Goal: Information Seeking & Learning: Find specific page/section

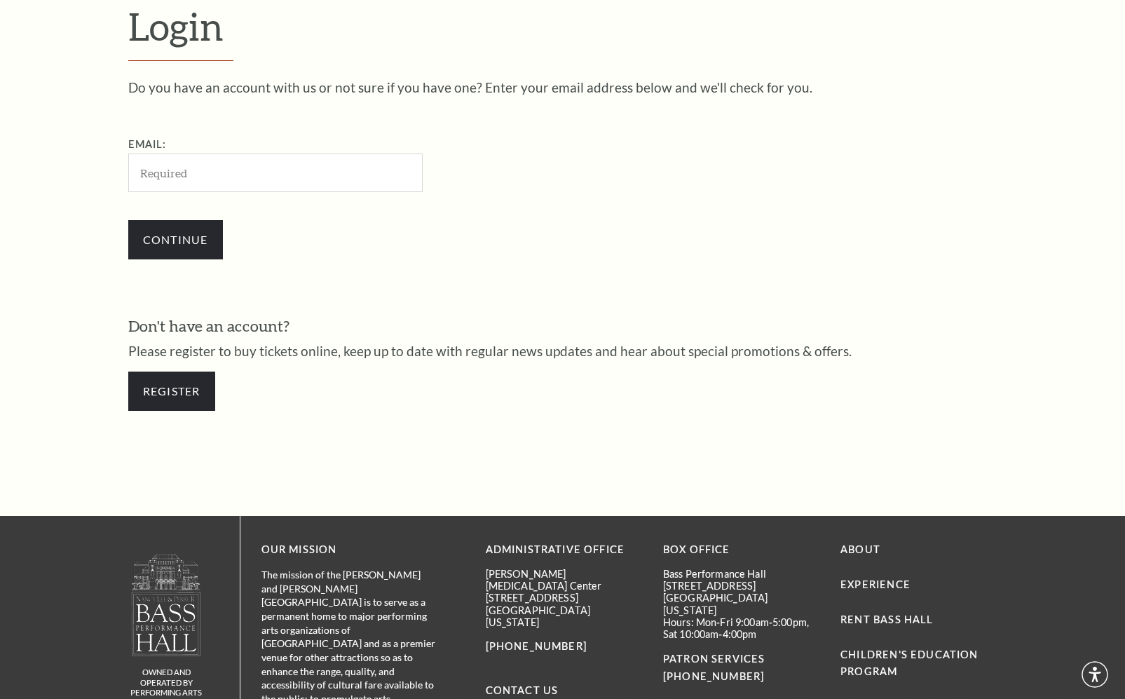
scroll to position [426, 0]
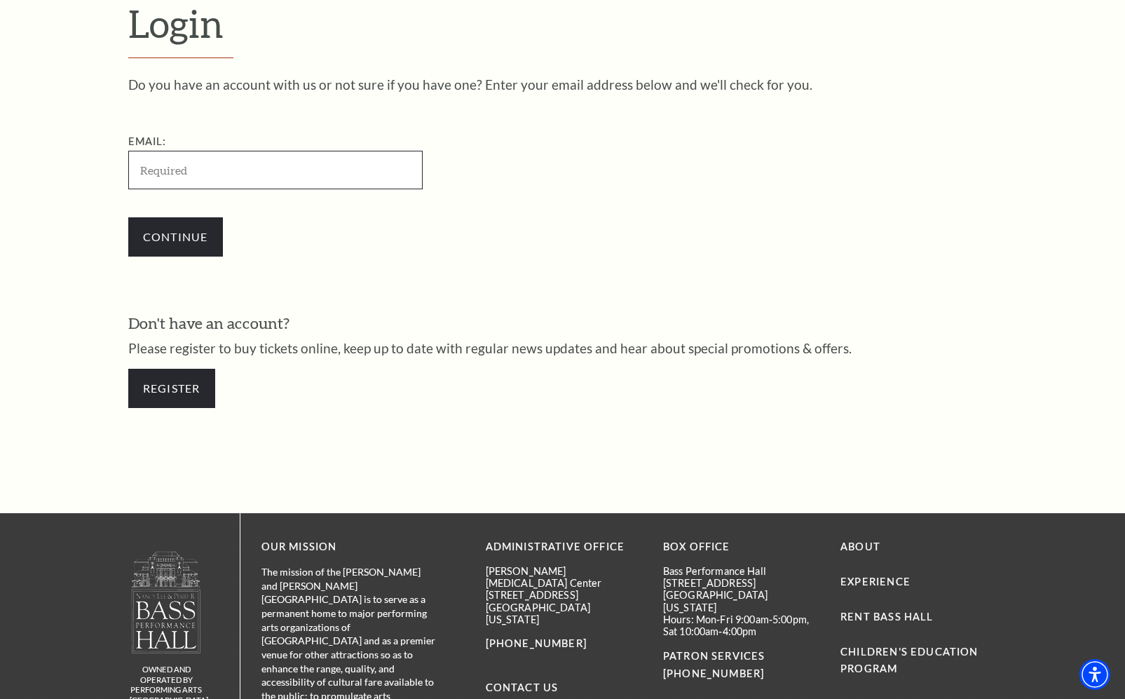
type input "yankeedoc1@gmail.com"
click at [166, 230] on input "Continue" at bounding box center [175, 236] width 95 height 39
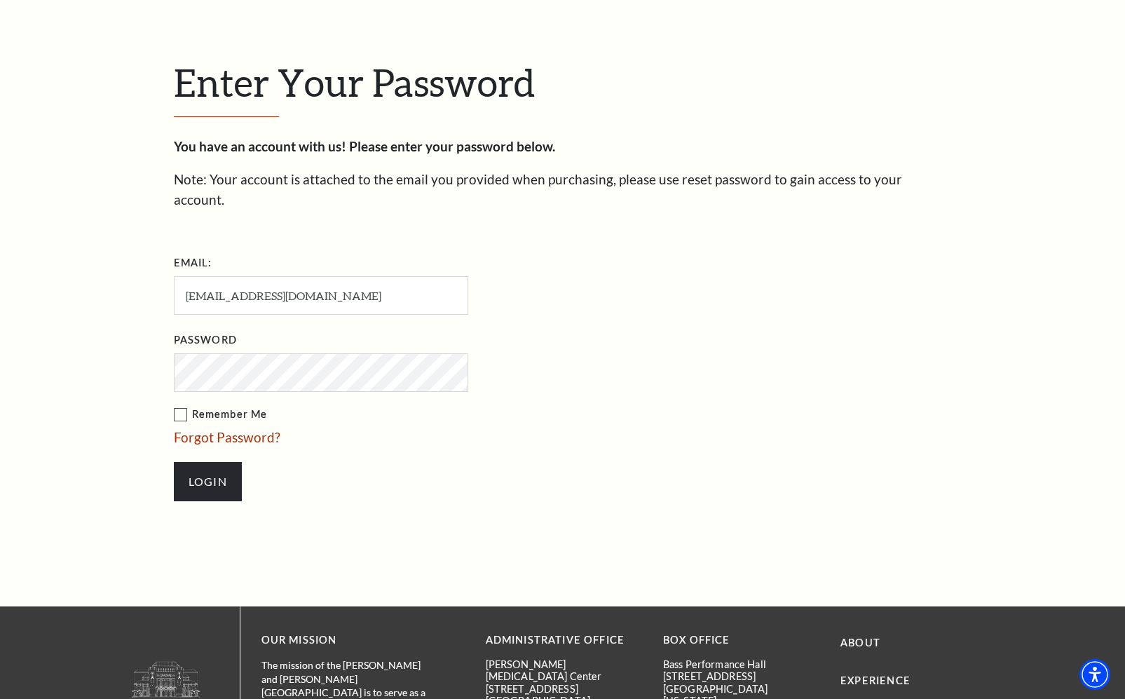
click at [207, 462] on input "Login" at bounding box center [208, 481] width 68 height 39
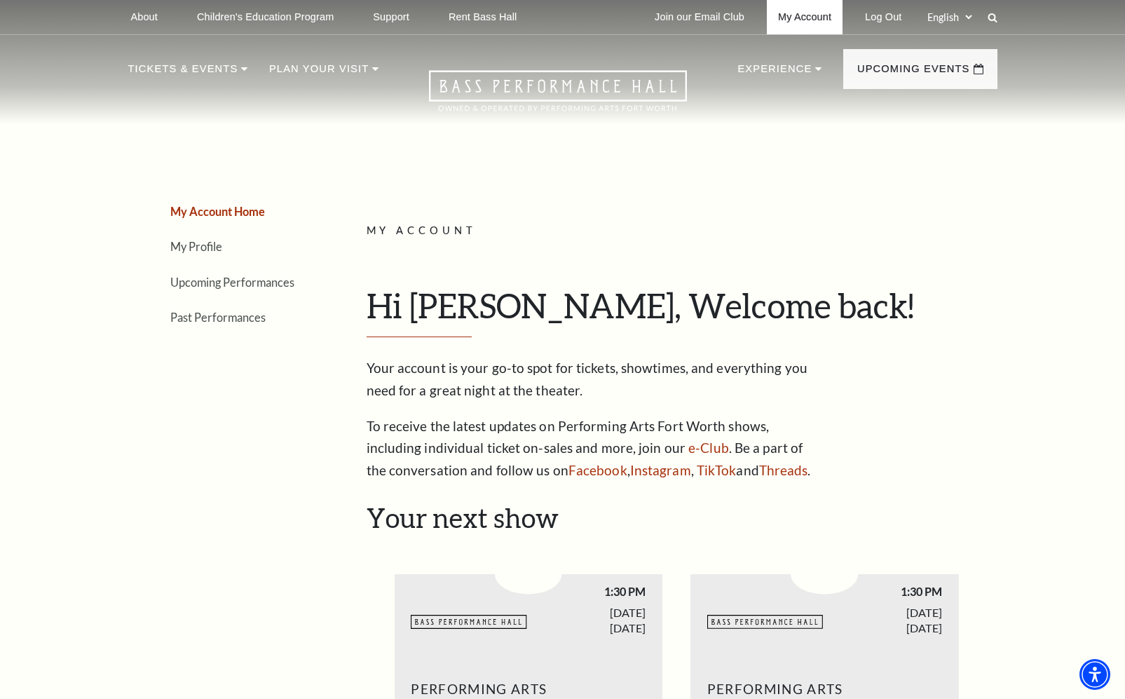
click at [779, 11] on link "My Account" at bounding box center [805, 17] width 76 height 34
click at [196, 248] on link "My Profile" at bounding box center [196, 246] width 52 height 13
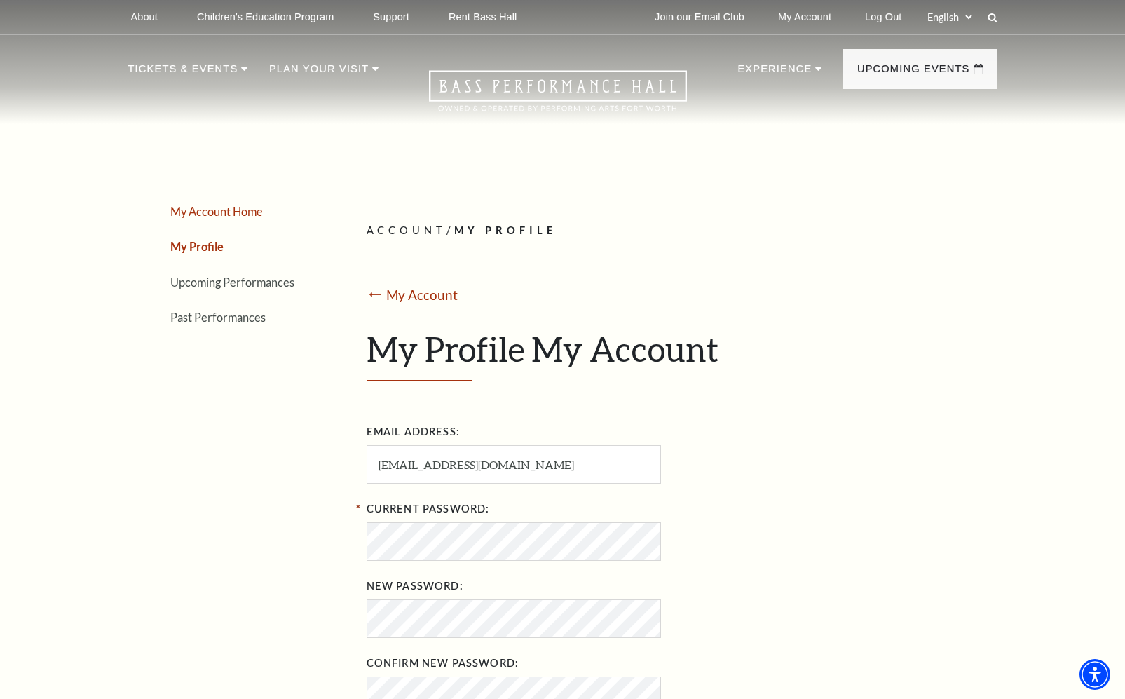
click at [196, 211] on link "My Account Home" at bounding box center [216, 211] width 93 height 13
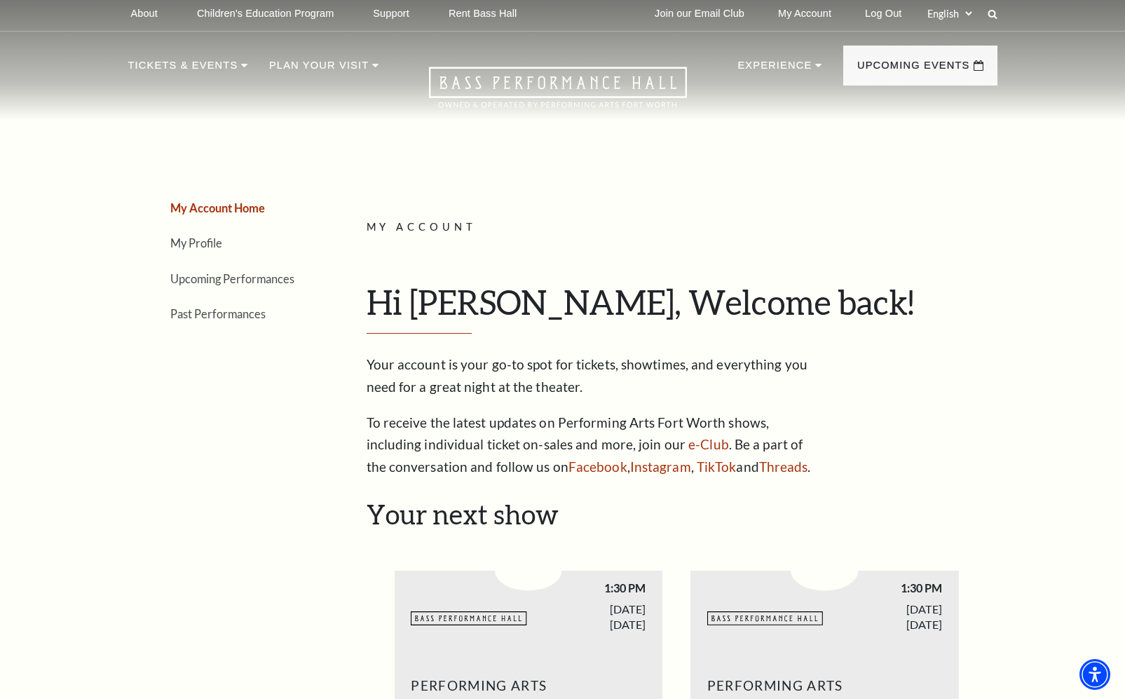
scroll to position [11, 0]
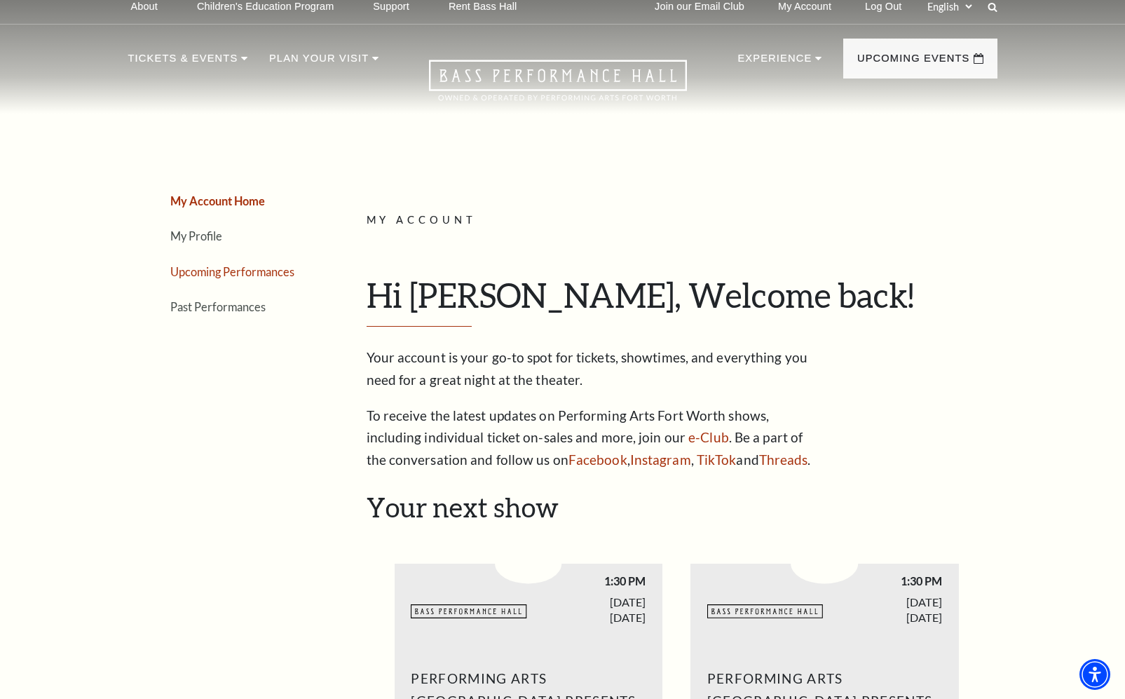
click at [204, 265] on link "Upcoming Performances" at bounding box center [232, 271] width 124 height 13
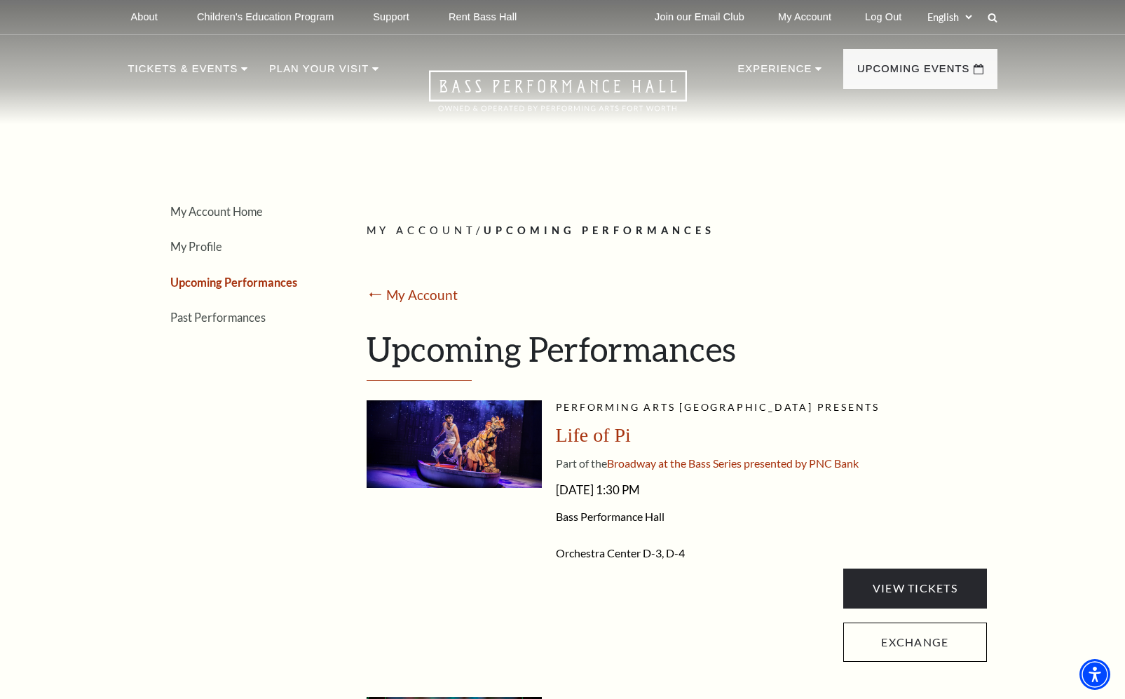
scroll to position [0, 0]
click at [783, 11] on link "My Account" at bounding box center [805, 17] width 76 height 34
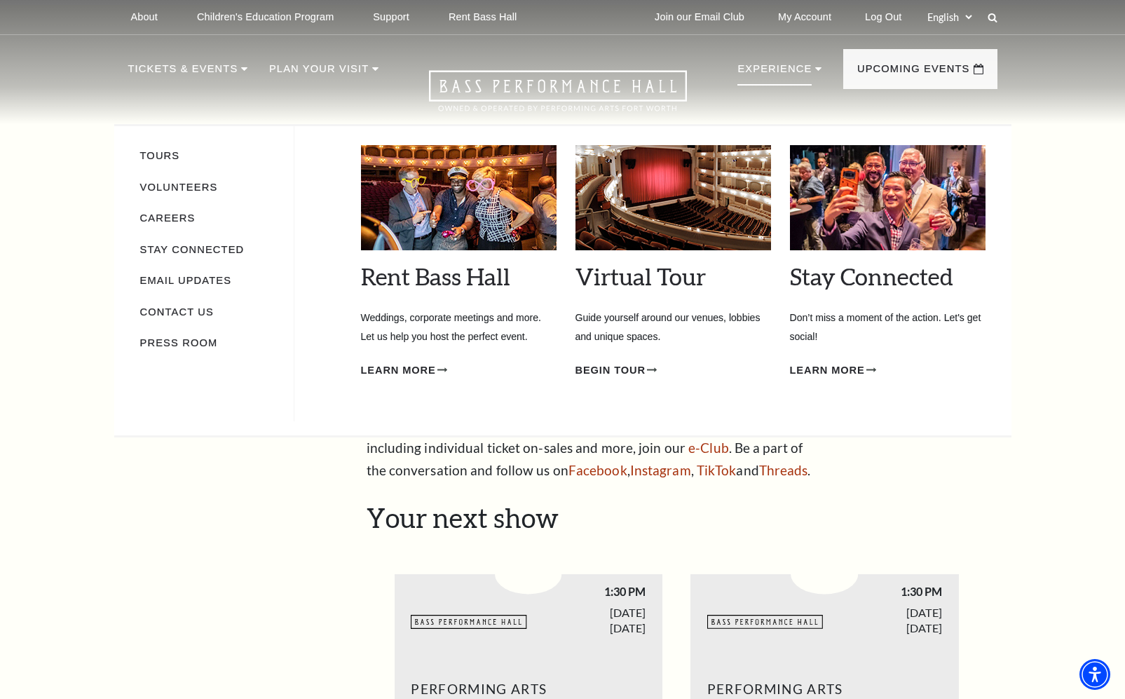
click at [816, 70] on icon at bounding box center [818, 69] width 6 height 4
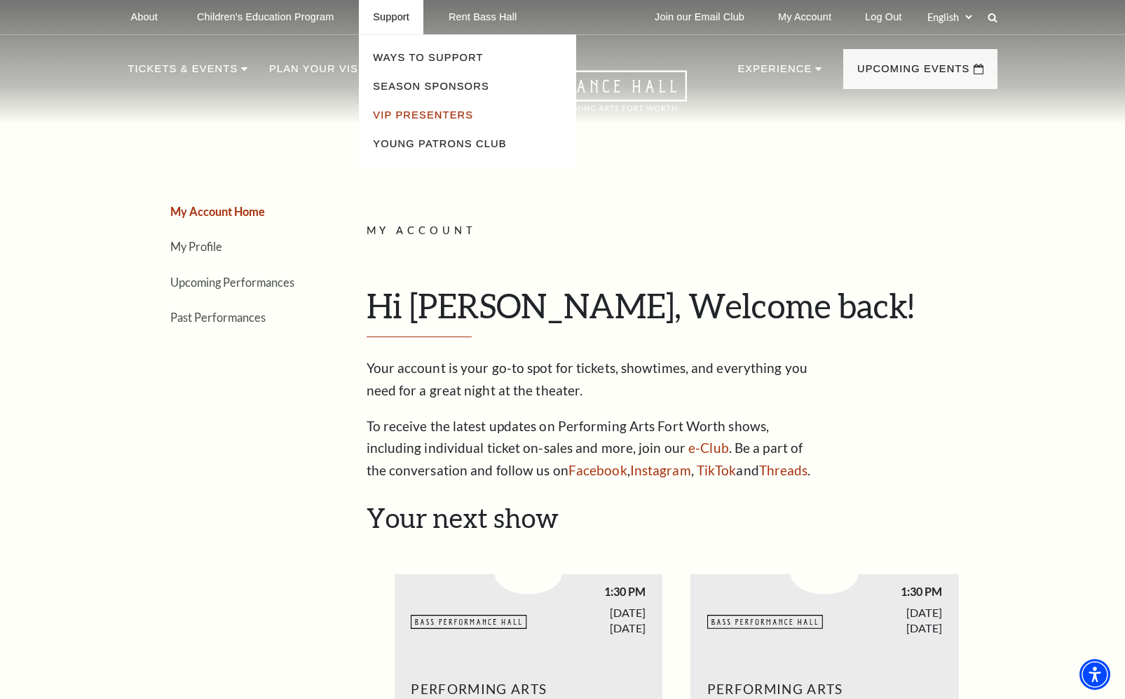
click at [433, 110] on link "VIP Presenters" at bounding box center [423, 114] width 100 height 11
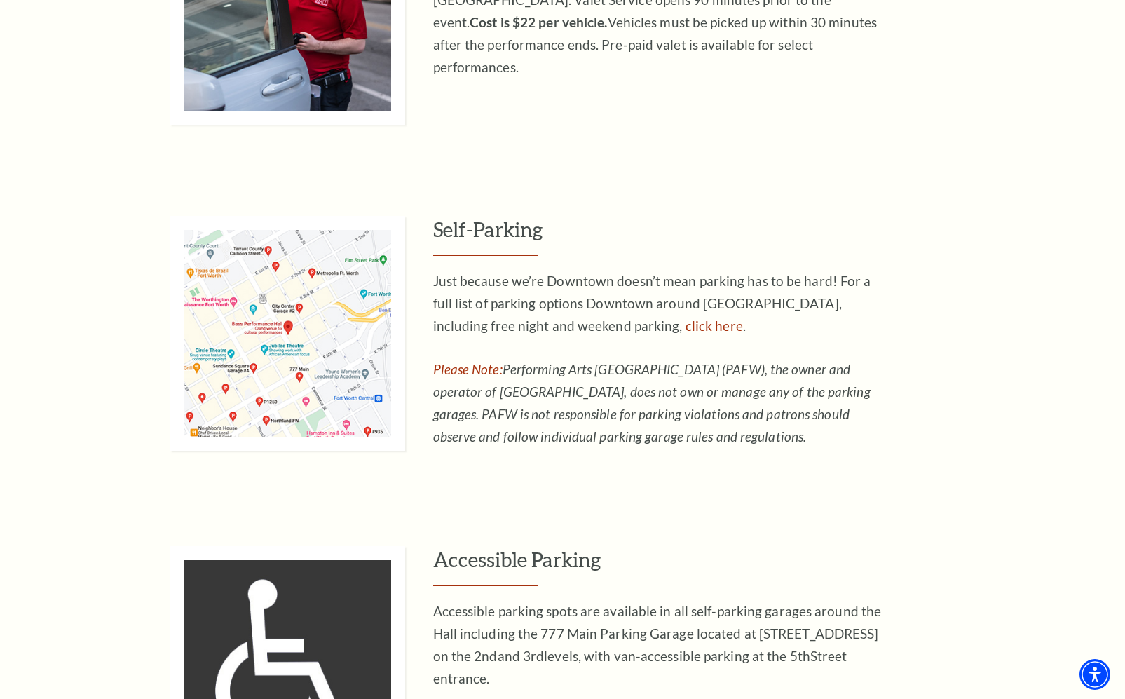
scroll to position [864, 0]
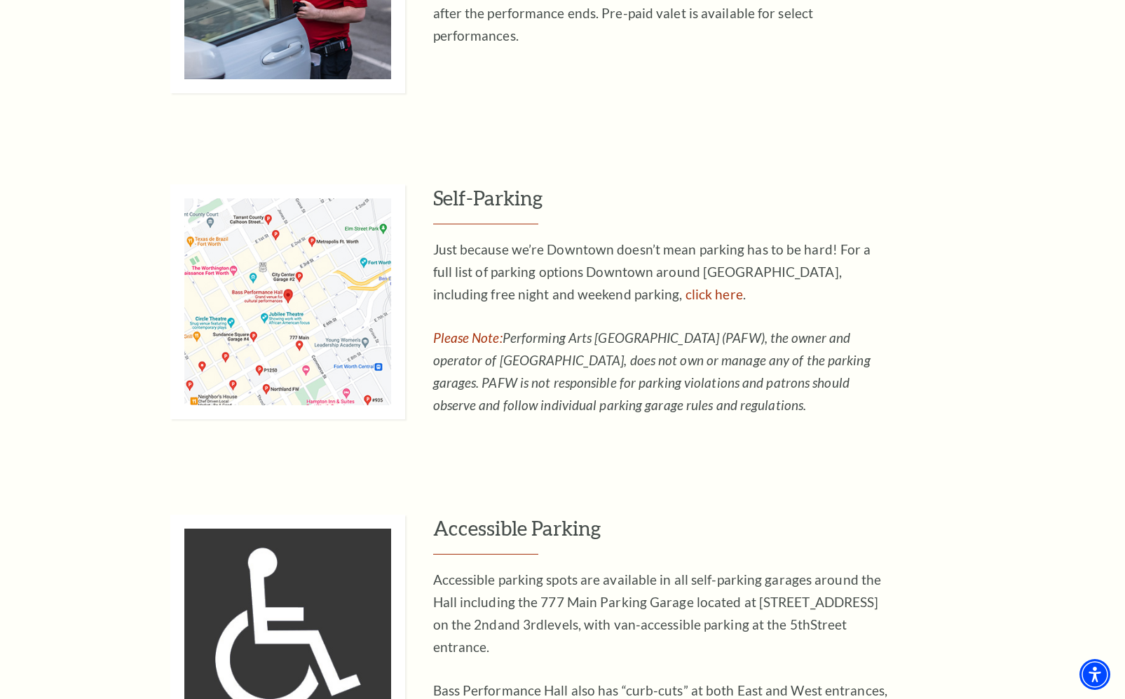
click at [279, 306] on img at bounding box center [287, 301] width 235 height 235
click at [291, 289] on img at bounding box center [287, 301] width 235 height 235
click at [278, 302] on img at bounding box center [287, 301] width 235 height 235
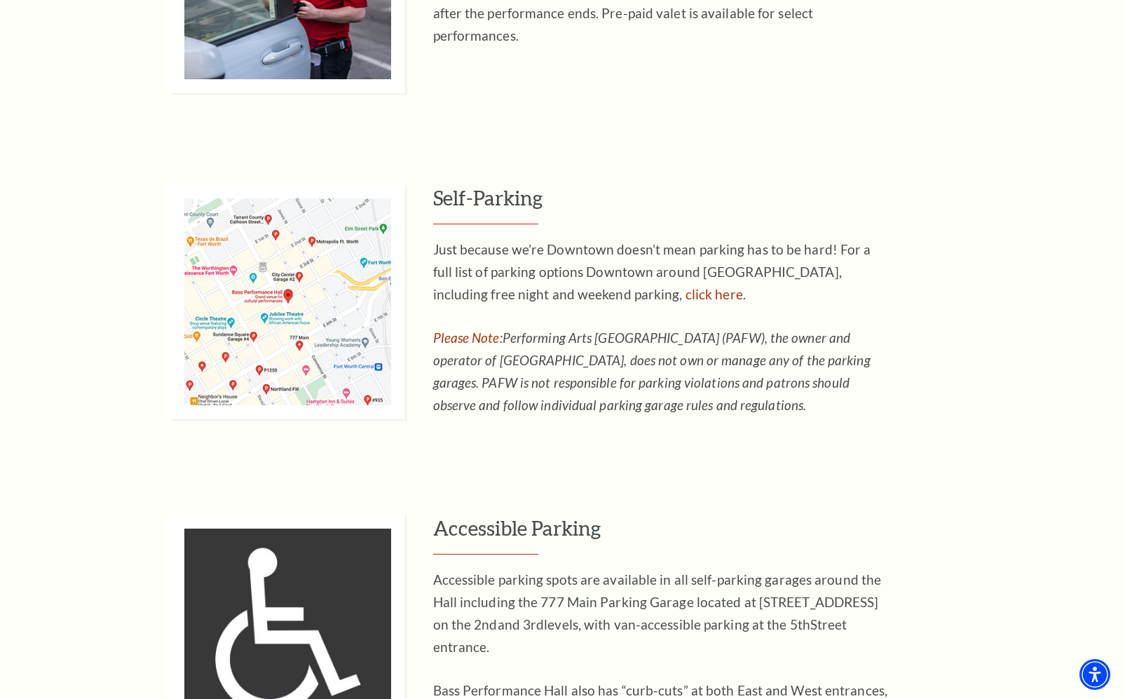
click at [278, 302] on img at bounding box center [287, 301] width 235 height 235
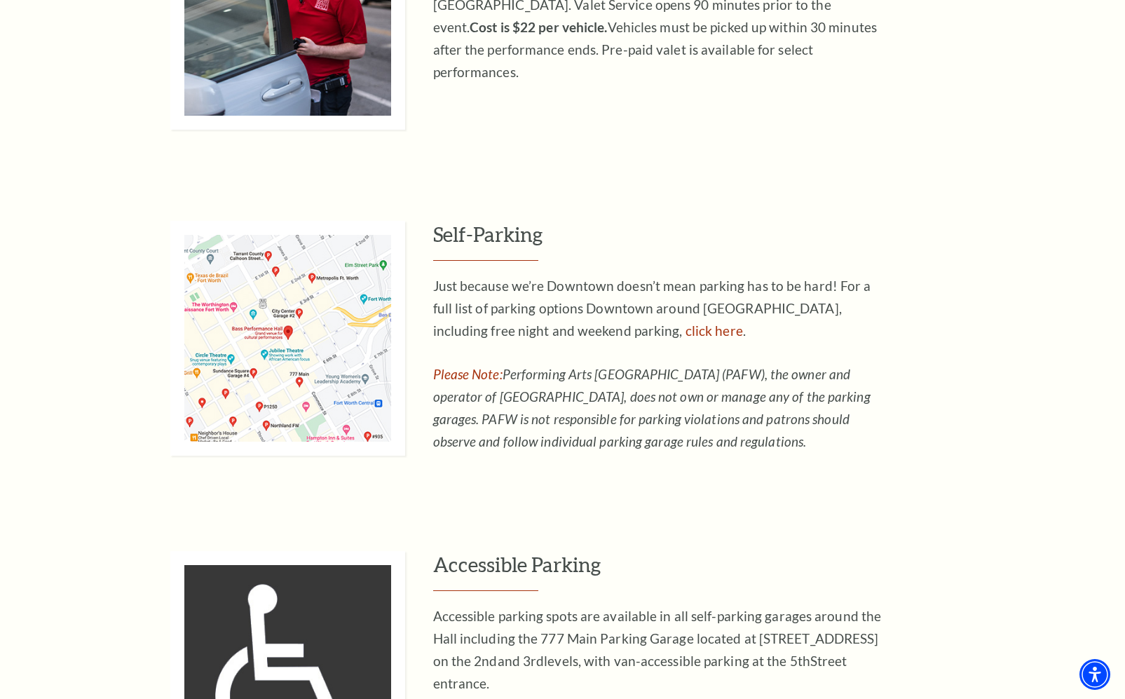
scroll to position [824, 0]
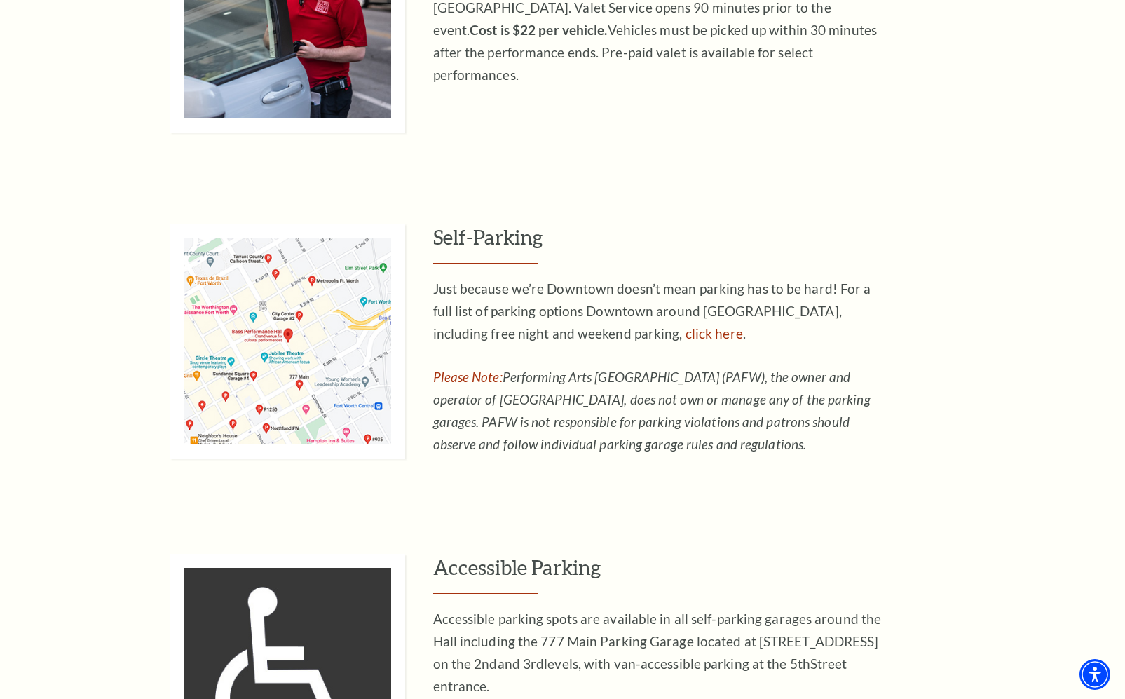
click at [315, 335] on img at bounding box center [287, 341] width 235 height 235
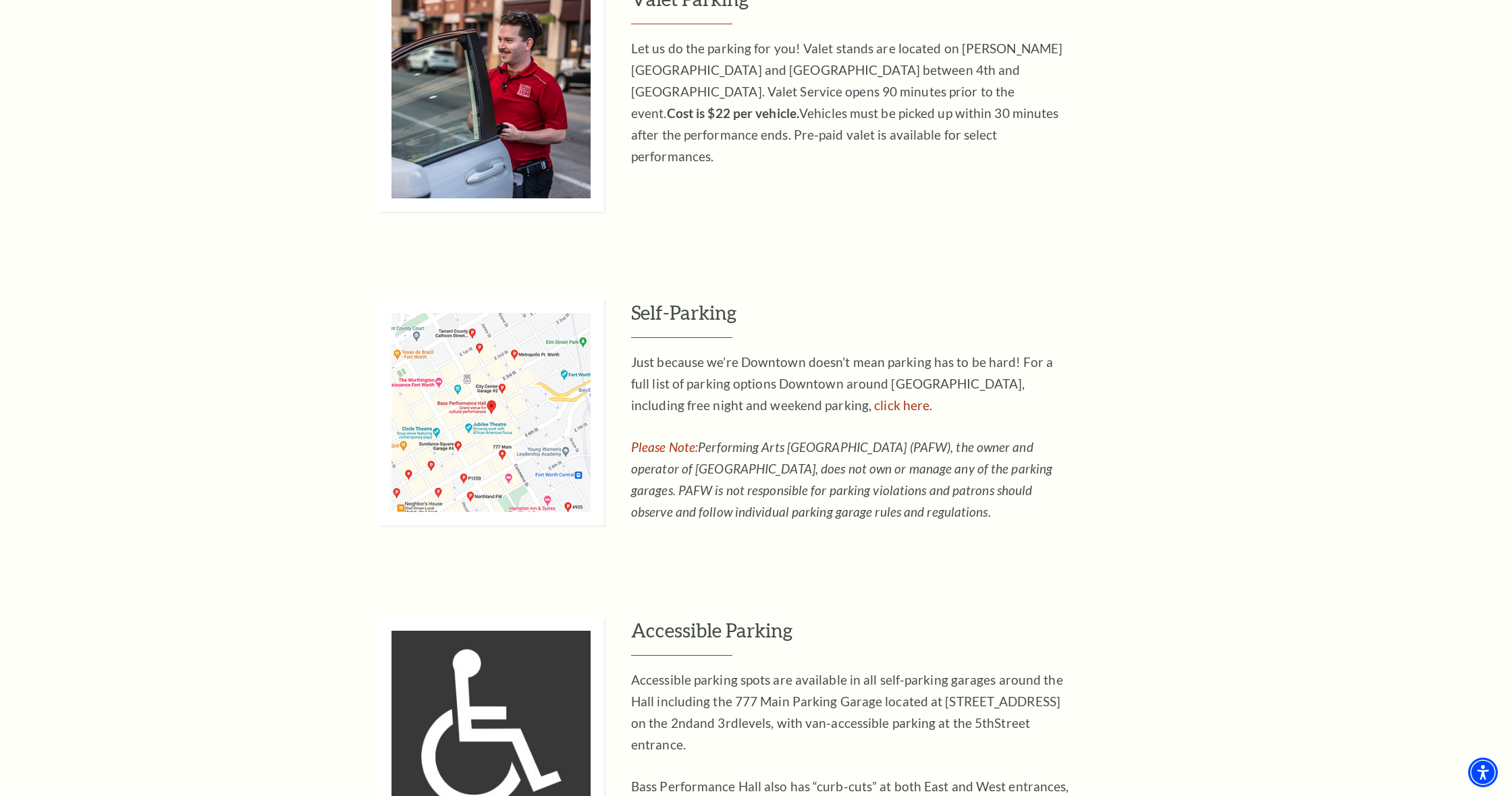
scroll to position [795, 0]
click at [535, 427] on img at bounding box center [491, 412] width 226 height 226
click at [874, 399] on link "click here" at bounding box center [901, 405] width 55 height 15
